Goal: Task Accomplishment & Management: Complete application form

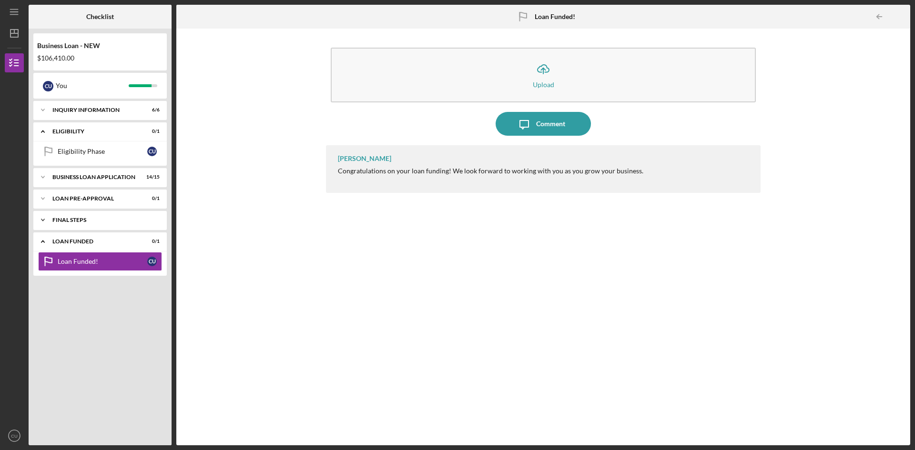
click at [116, 218] on div "FINAL STEPS" at bounding box center [103, 220] width 102 height 6
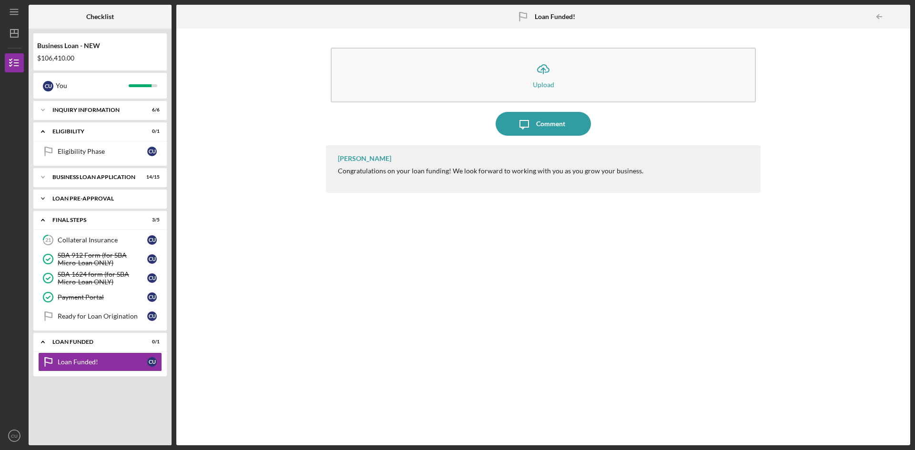
click at [108, 205] on div "Icon/Expander LOAN PRE-APPROVAL 0 / 1" at bounding box center [99, 198] width 133 height 19
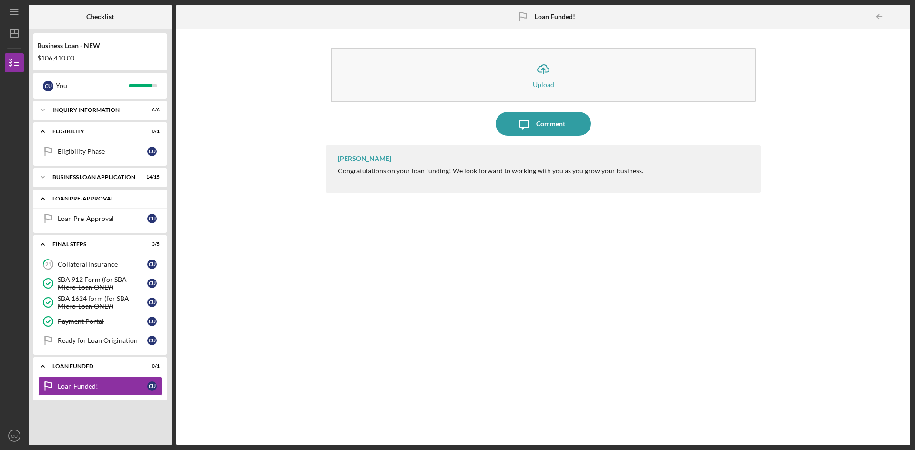
click at [96, 202] on div "Icon/Expander LOAN PRE-APPROVAL 0 / 1" at bounding box center [99, 199] width 133 height 20
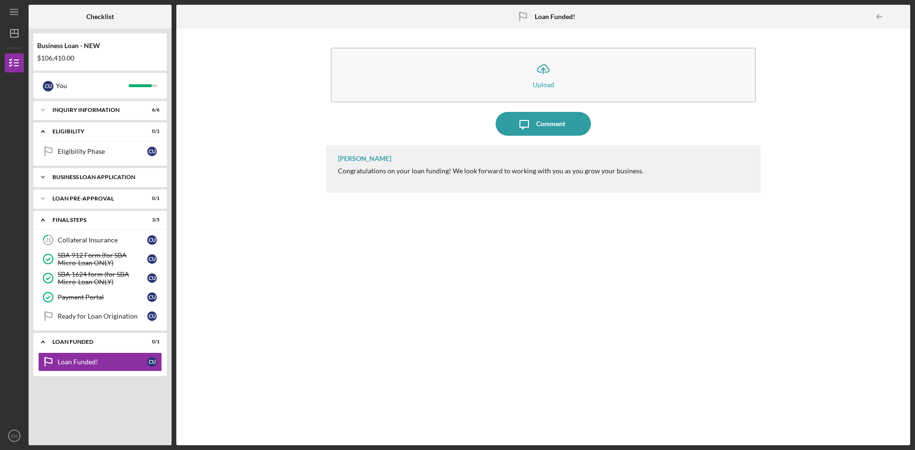
click at [111, 176] on div "BUSINESS LOAN APPLICATION" at bounding box center [103, 177] width 102 height 6
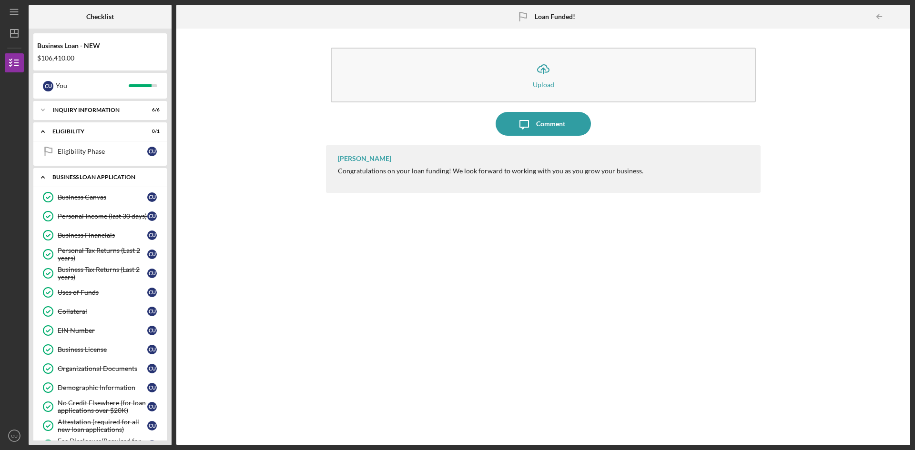
click at [111, 176] on div "BUSINESS LOAN APPLICATION" at bounding box center [103, 177] width 102 height 6
